Goal: Task Accomplishment & Management: Manage account settings

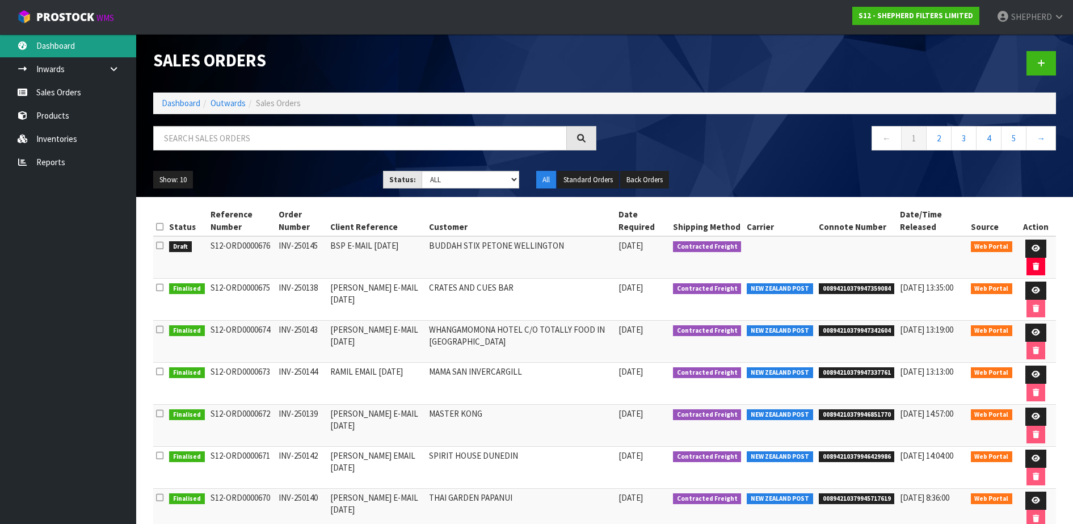
click at [57, 41] on link "Dashboard" at bounding box center [68, 45] width 136 height 23
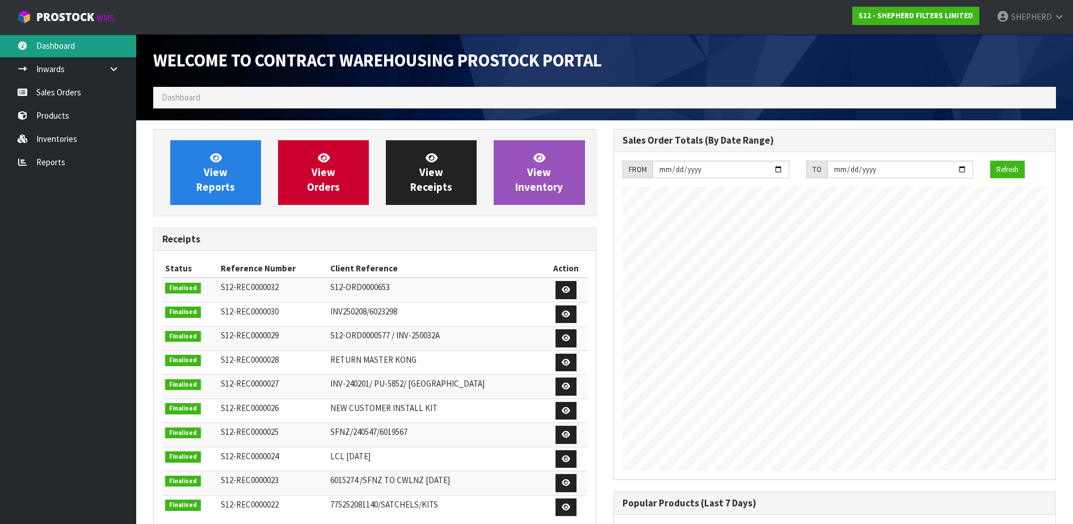
scroll to position [500, 459]
click at [61, 95] on link "Sales Orders" at bounding box center [68, 92] width 136 height 23
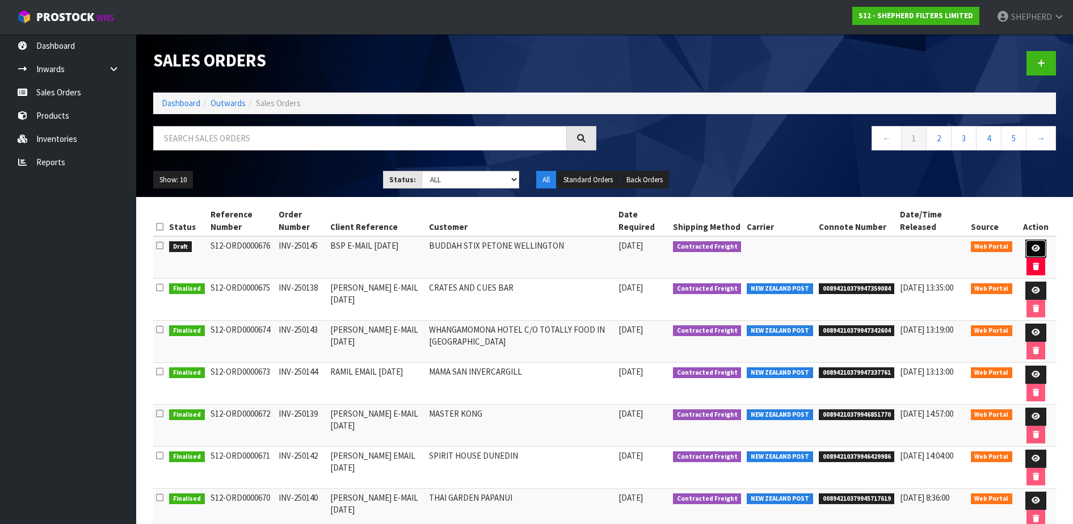
click at [1033, 247] on icon at bounding box center [1035, 247] width 9 height 7
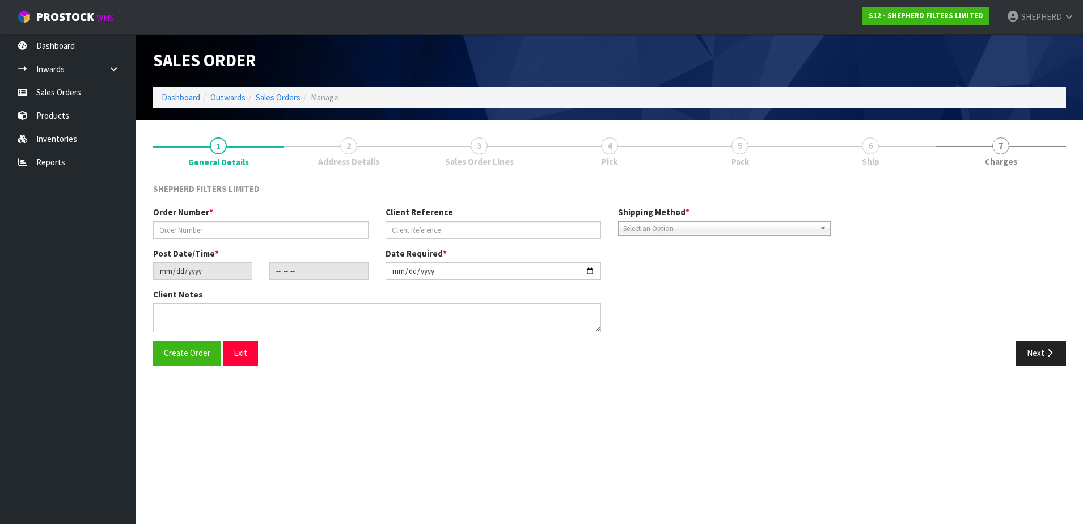
type input "INV-250145"
type input "BSP E-MAIL [DATE]"
type input "[DATE]"
type input "16:45:00.000"
type input "[DATE]"
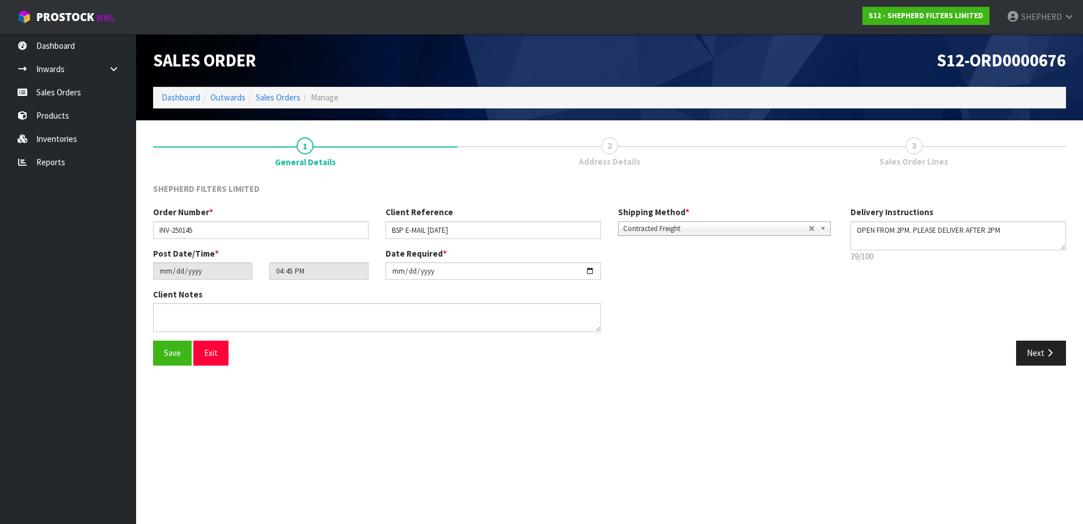
click at [609, 145] on span "2" at bounding box center [609, 145] width 17 height 17
click at [1024, 347] on button "Next" at bounding box center [1042, 352] width 50 height 24
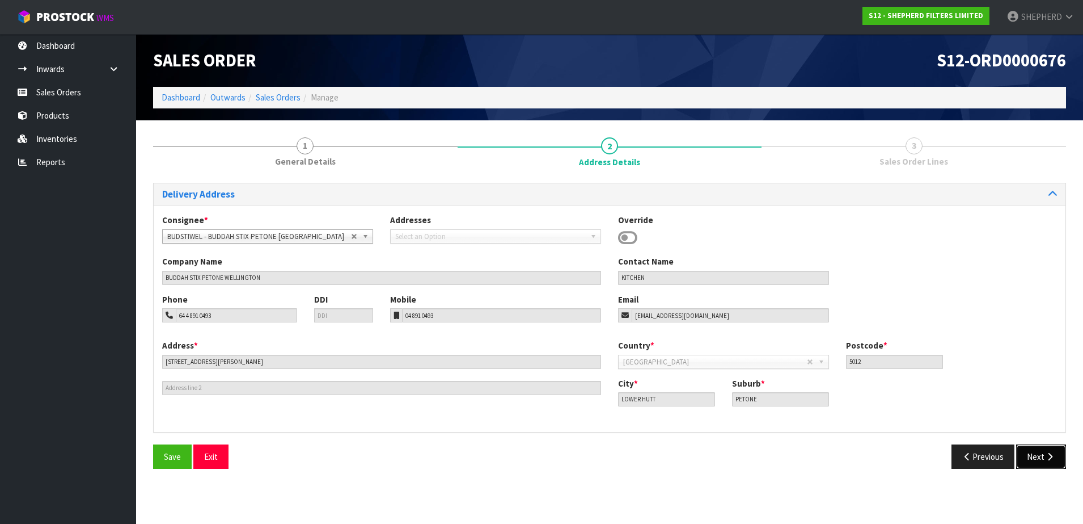
click at [1037, 453] on button "Next" at bounding box center [1042, 456] width 50 height 24
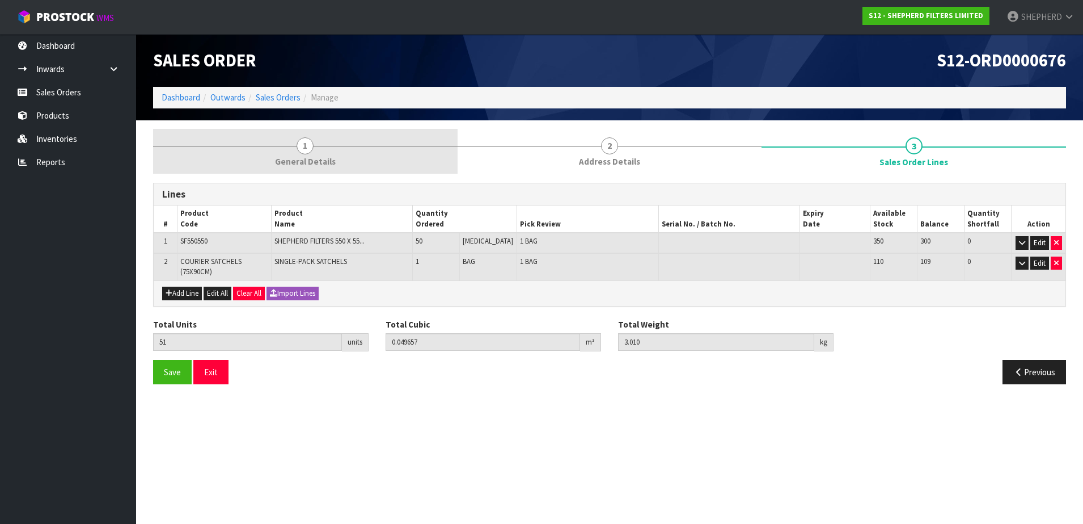
click at [303, 150] on span "1" at bounding box center [305, 145] width 17 height 17
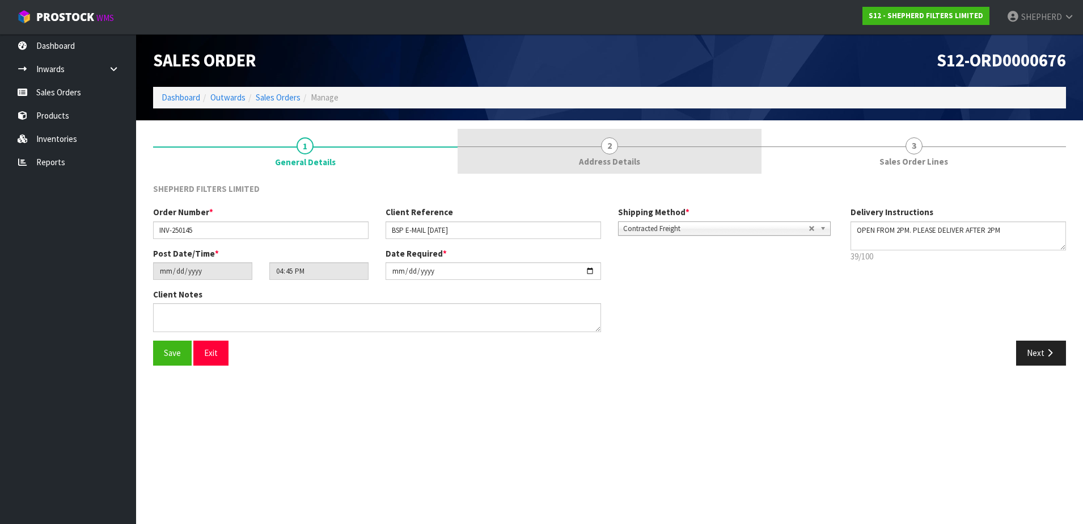
click at [610, 146] on span "2" at bounding box center [609, 145] width 17 height 17
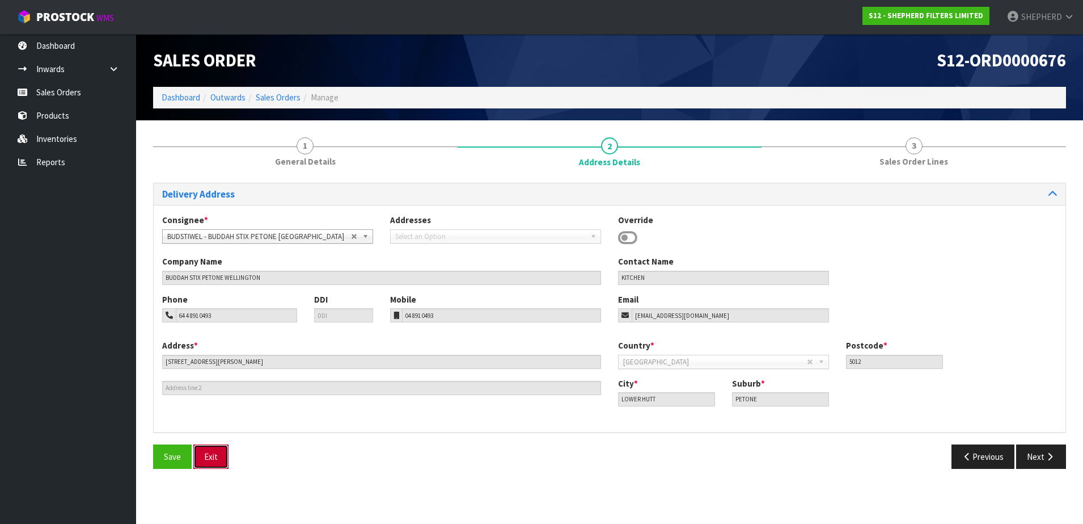
click at [207, 454] on button "Exit" at bounding box center [210, 456] width 35 height 24
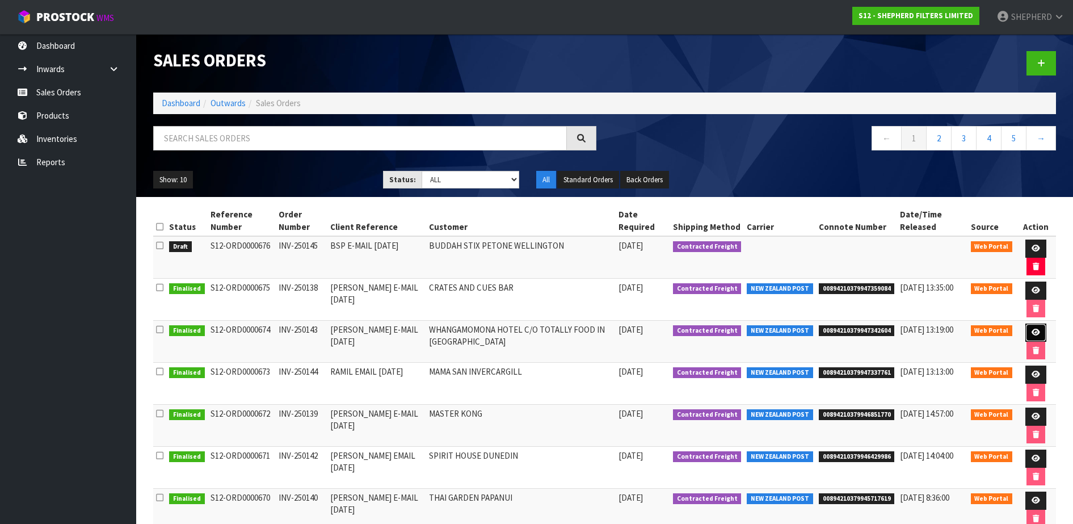
click at [1034, 331] on icon at bounding box center [1035, 331] width 9 height 7
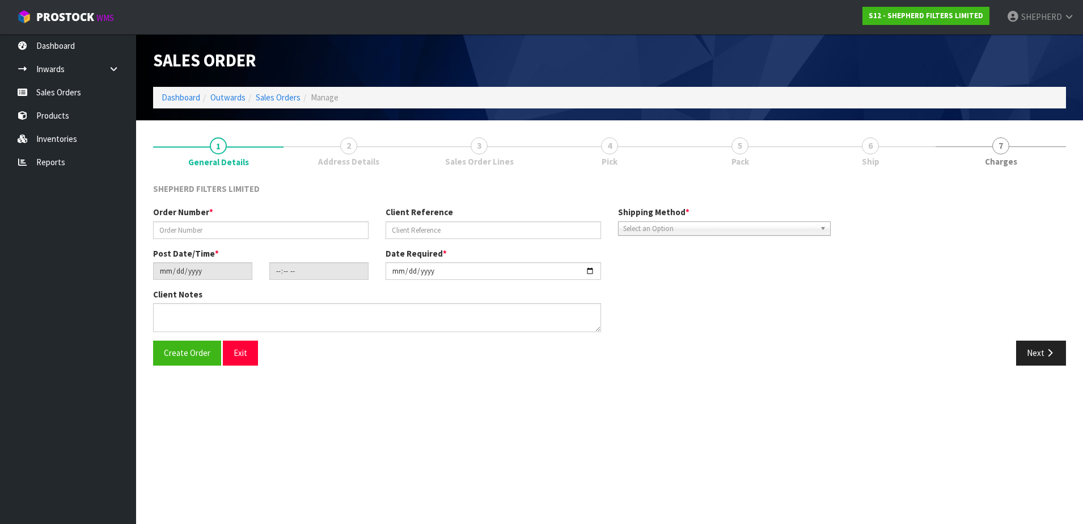
type input "INV-250143"
type input "[PERSON_NAME] E-MAIL [DATE]"
type input "[DATE]"
type input "17:13:00.000"
type input "[DATE]"
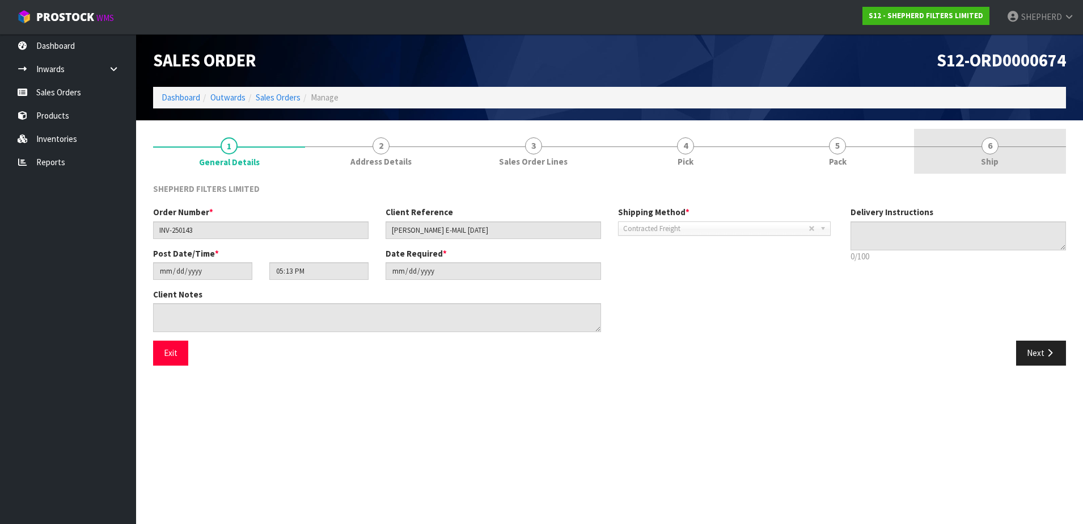
click at [996, 147] on span "6" at bounding box center [990, 145] width 17 height 17
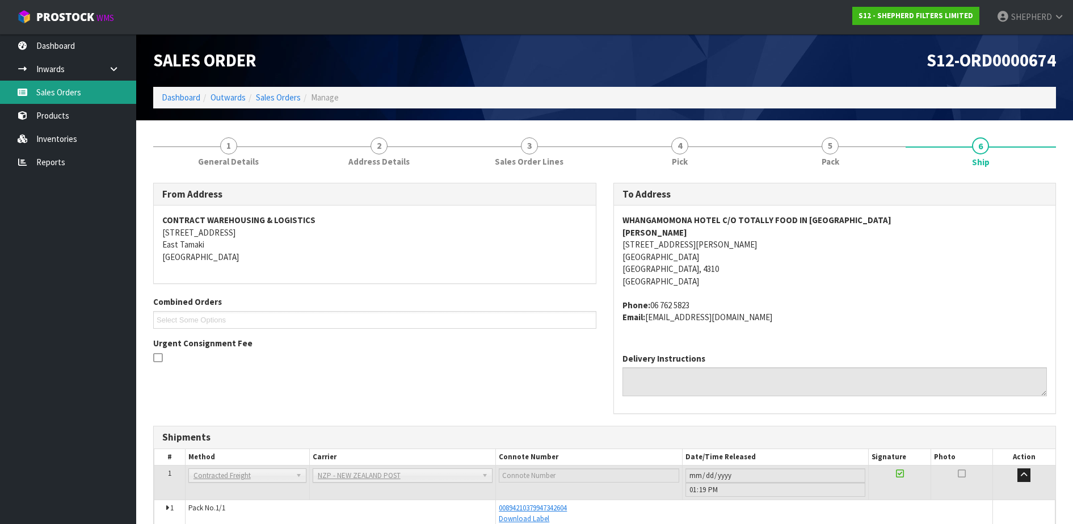
click at [53, 100] on link "Sales Orders" at bounding box center [68, 92] width 136 height 23
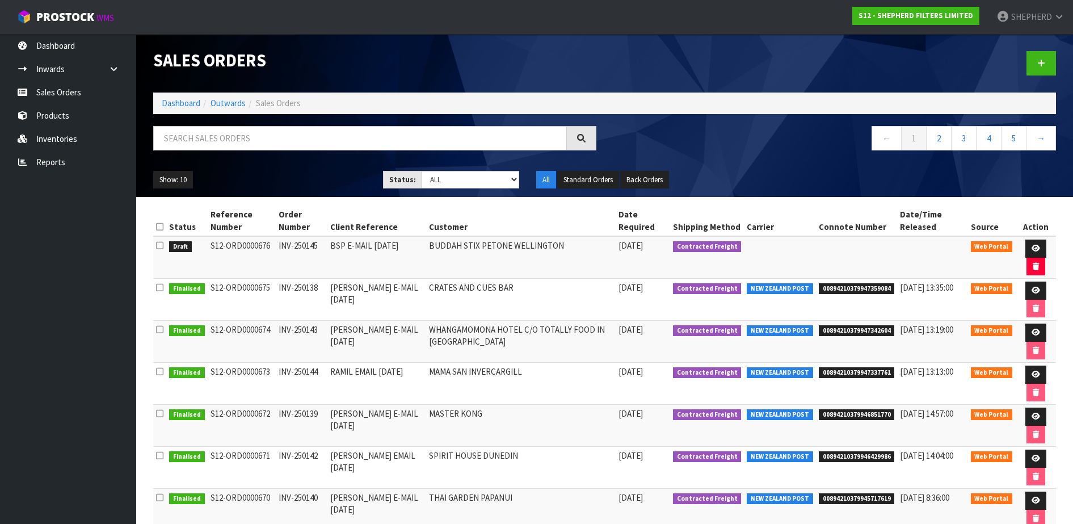
drag, startPoint x: 269, startPoint y: 242, endPoint x: 206, endPoint y: 247, distance: 62.7
click at [208, 247] on td "S12-ORD0000676" at bounding box center [242, 257] width 68 height 43
copy td "S12-ORD0000676"
drag, startPoint x: 547, startPoint y: 246, endPoint x: 420, endPoint y: 247, distance: 127.6
click at [426, 247] on td "BUDDAH STIX PETONE WELLINGTON" at bounding box center [520, 257] width 189 height 43
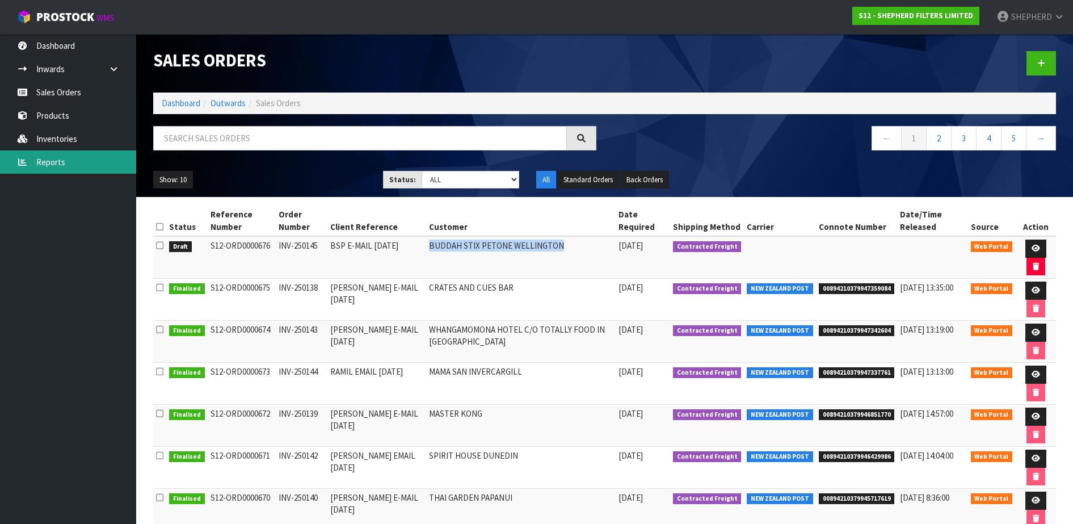
copy td "BUDDAH STIX PETONE WELLINGTON"
